Goal: Find contact information: Find contact information

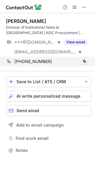
scroll to position [146, 95]
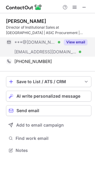
click at [74, 43] on button "View email" at bounding box center [76, 42] width 24 height 6
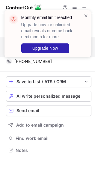
scroll to position [3, 3]
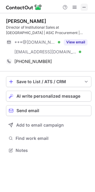
click at [87, 8] on span at bounding box center [84, 7] width 5 height 5
click at [85, 8] on span at bounding box center [84, 7] width 5 height 5
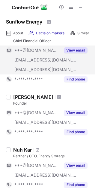
scroll to position [134, 0]
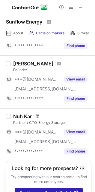
click at [38, 116] on span at bounding box center [38, 116] width 4 height 5
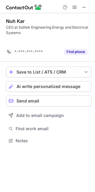
scroll to position [127, 95]
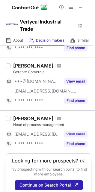
scroll to position [185, 0]
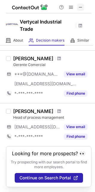
click at [79, 8] on span at bounding box center [81, 7] width 5 height 5
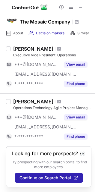
scroll to position [499, 0]
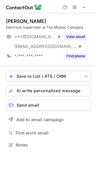
scroll to position [141, 95]
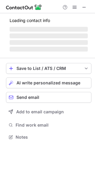
scroll to position [141, 95]
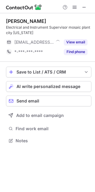
scroll to position [136, 95]
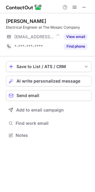
scroll to position [131, 95]
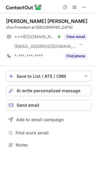
scroll to position [141, 95]
